Goal: Find specific page/section: Find specific page/section

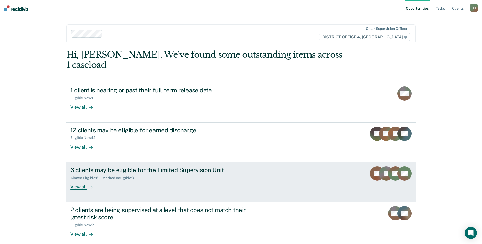
click at [92, 180] on div "View all" at bounding box center [84, 185] width 28 height 10
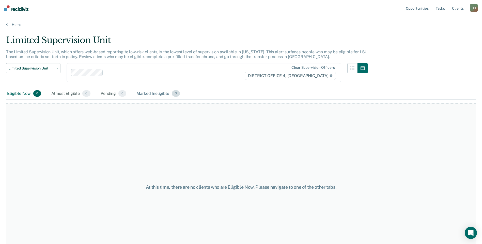
click at [160, 91] on div "Marked Ineligible 3" at bounding box center [157, 93] width 45 height 11
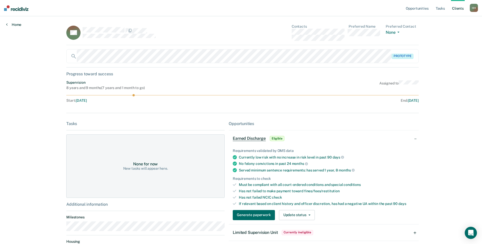
click at [13, 25] on link "Home" at bounding box center [13, 24] width 15 height 5
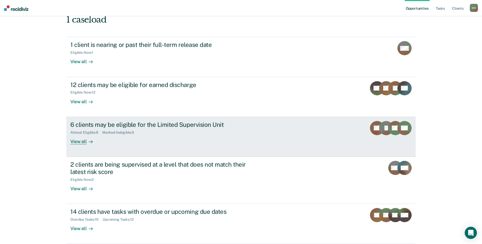
scroll to position [55, 0]
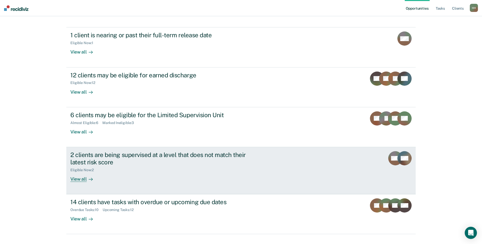
click at [124, 166] on div "Eligible Now : 2" at bounding box center [159, 169] width 178 height 6
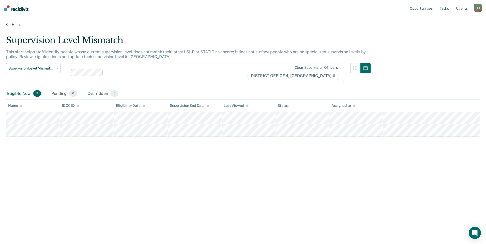
click at [14, 23] on link "Home" at bounding box center [242, 24] width 473 height 5
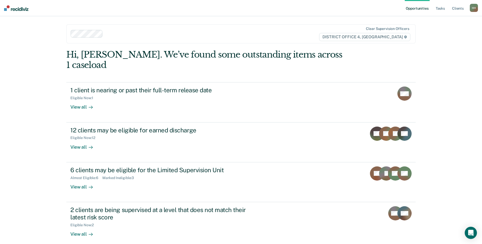
click at [450, 11] on ul "Opportunities Tasks Client s" at bounding box center [437, 8] width 65 height 16
click at [459, 7] on link "Client s" at bounding box center [458, 8] width 14 height 16
